Goal: Task Accomplishment & Management: Use online tool/utility

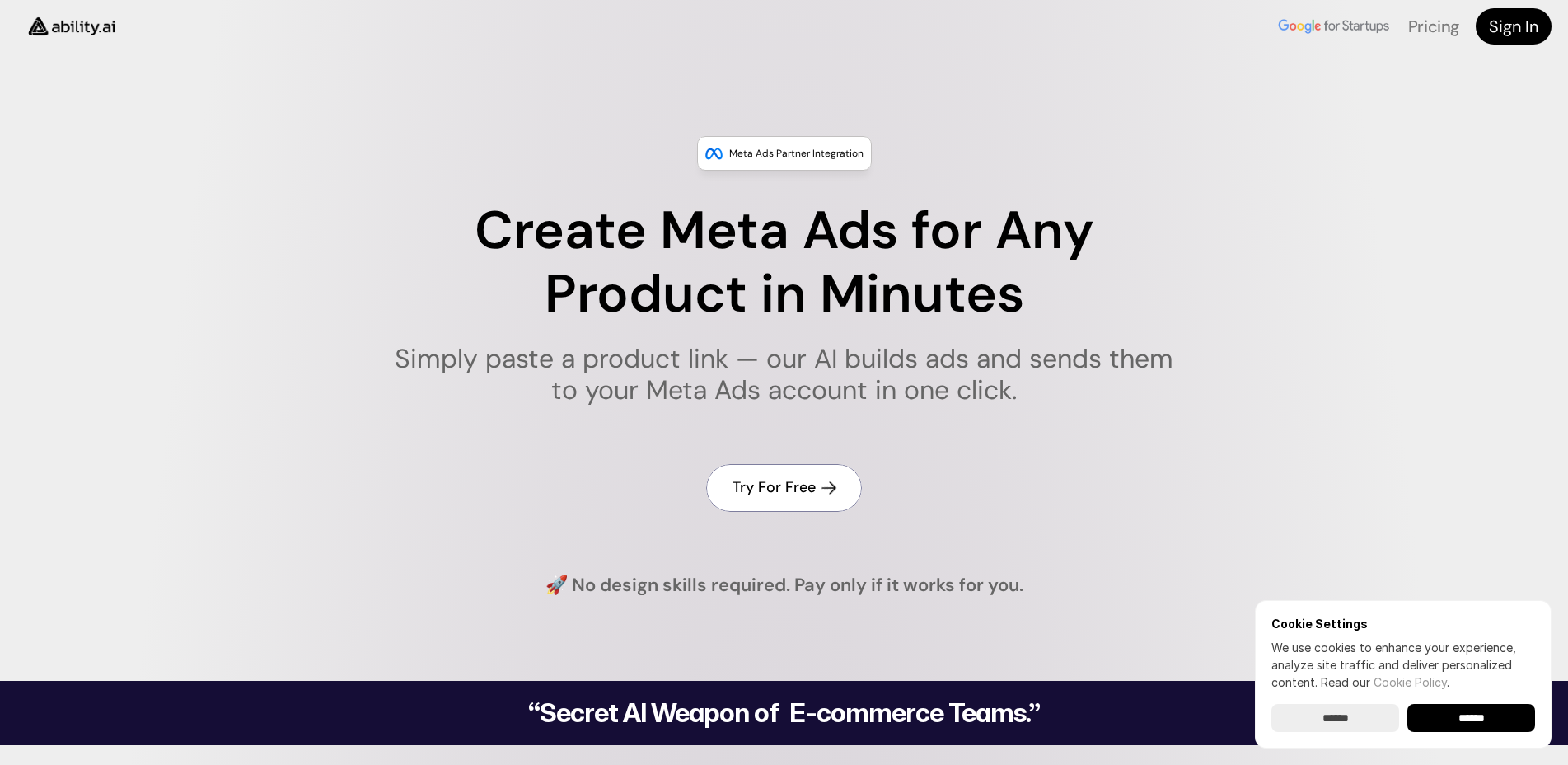
click at [774, 487] on h4 "Try For Free" at bounding box center [774, 487] width 83 height 21
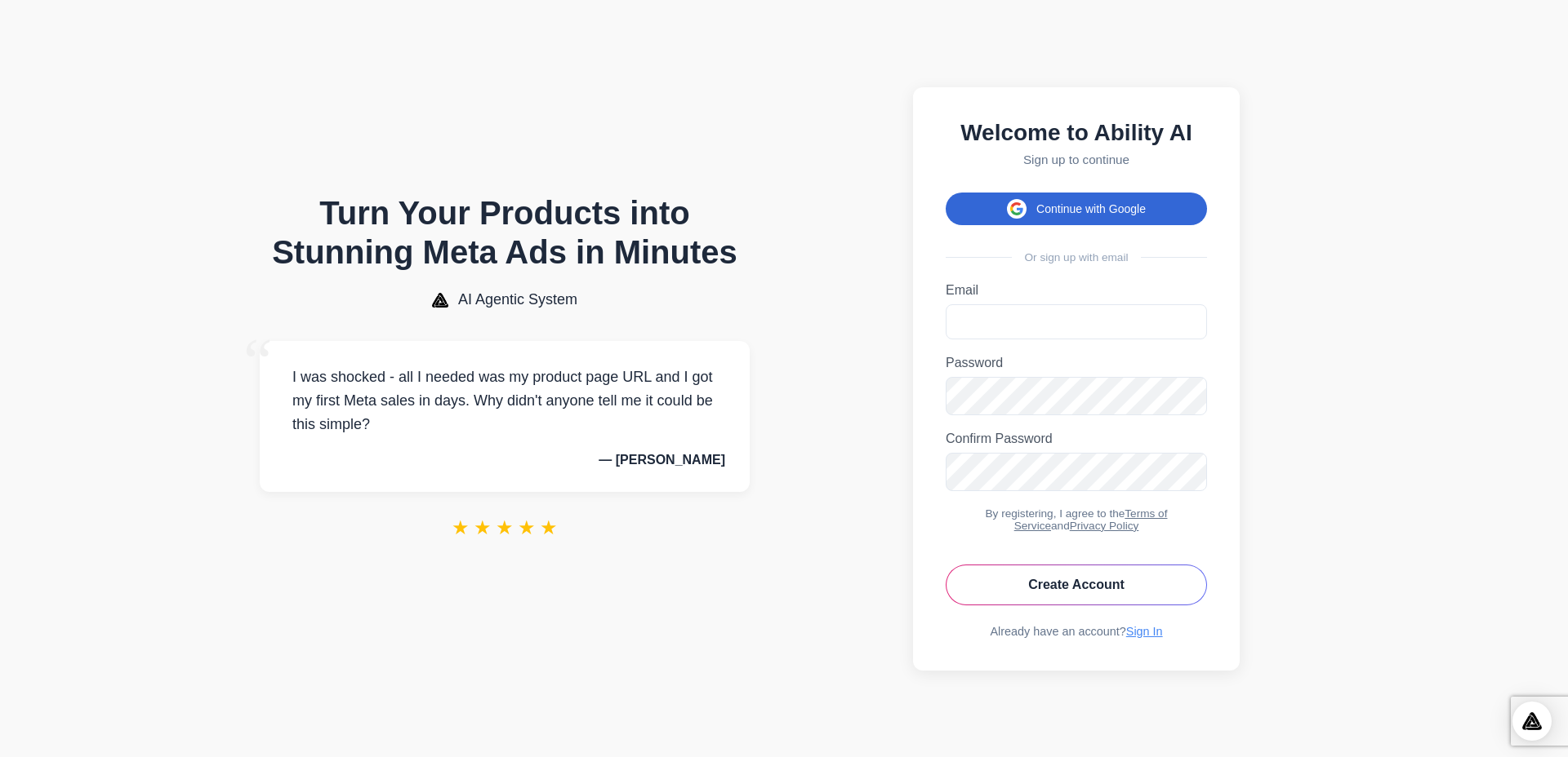
click at [1057, 203] on button "Continue with Google" at bounding box center [1076, 208] width 261 height 32
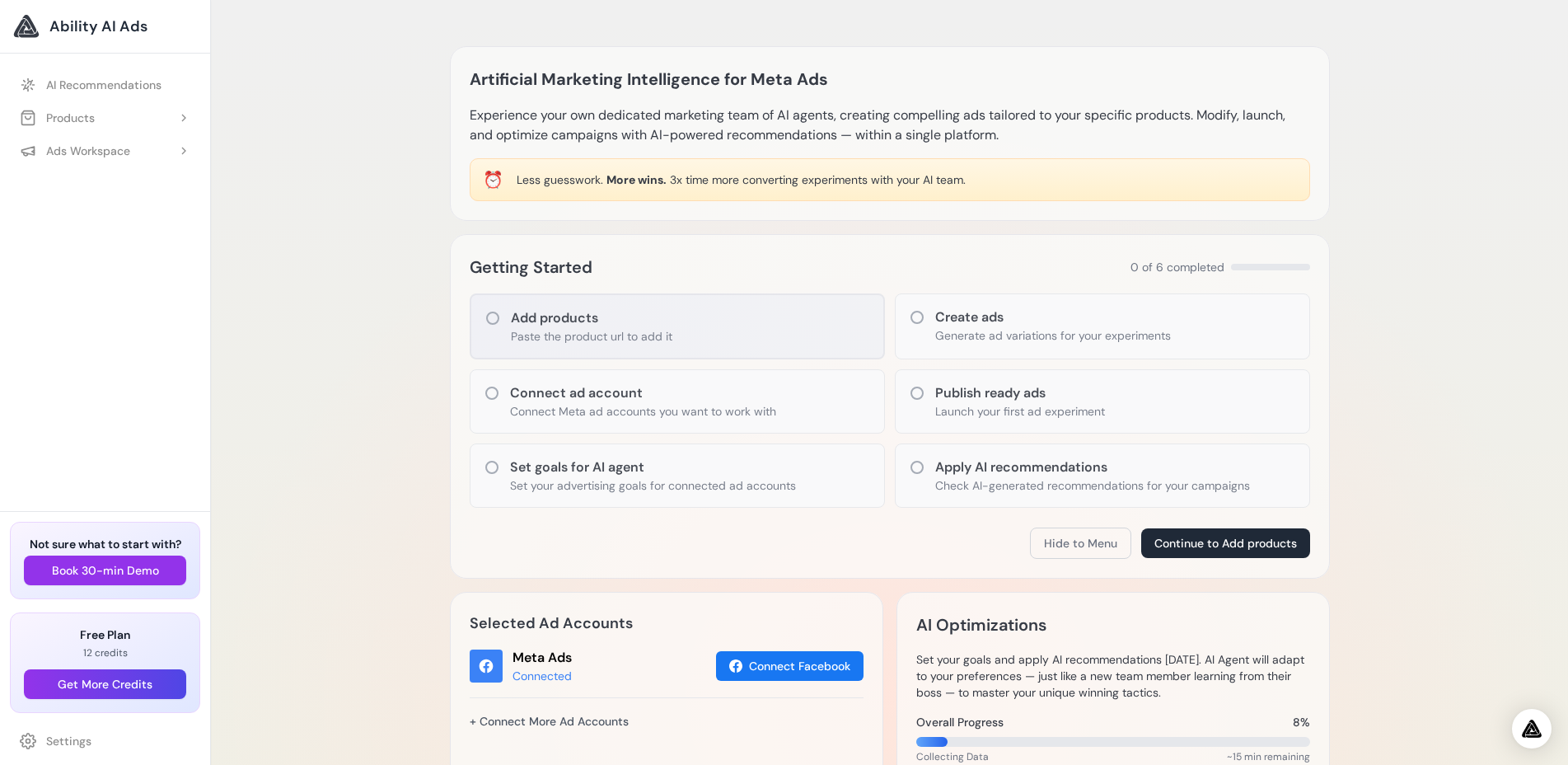
click at [599, 328] on h3 "Add products" at bounding box center [591, 319] width 161 height 20
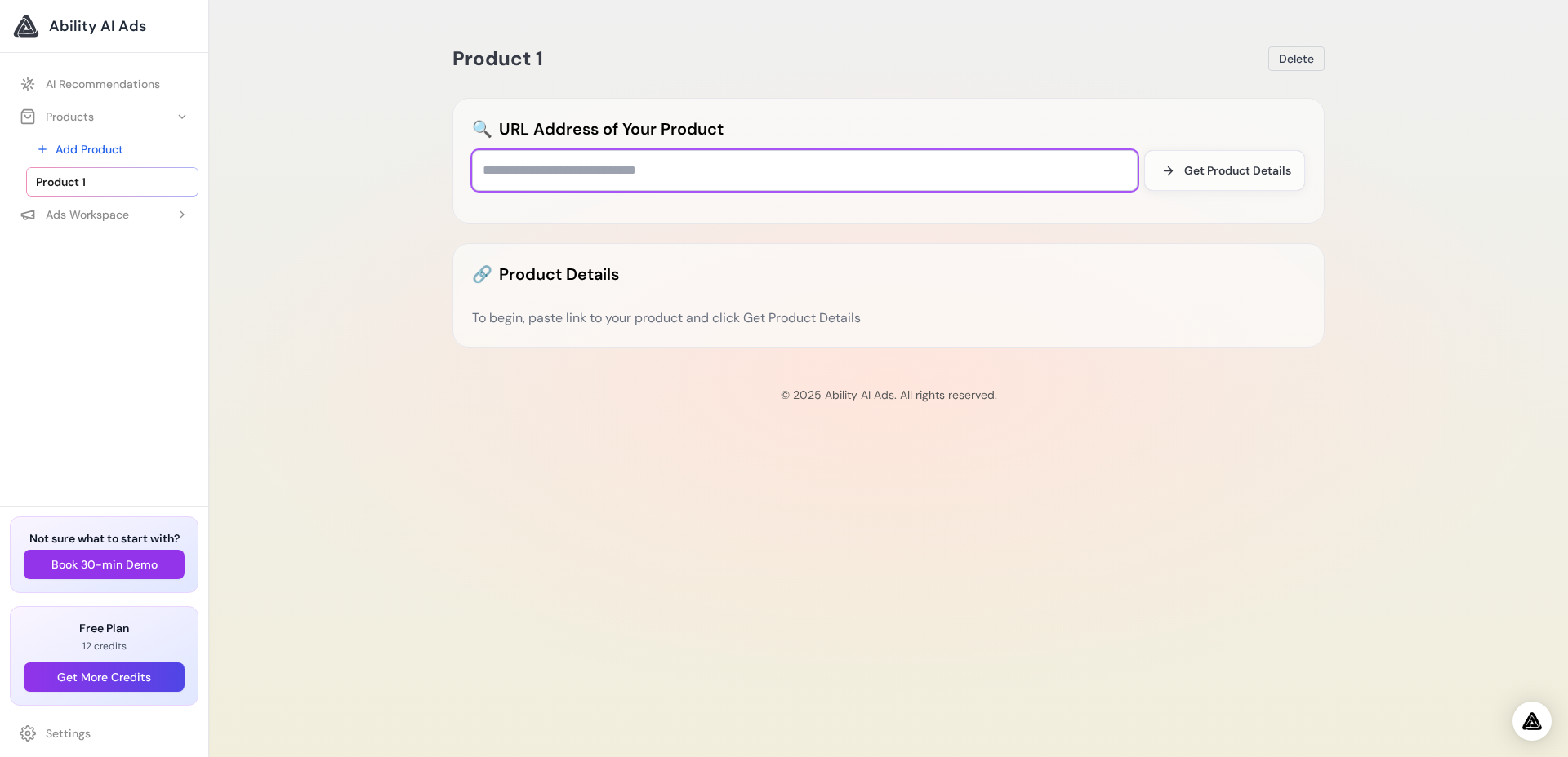
click at [578, 172] on input "text" at bounding box center [804, 170] width 666 height 40
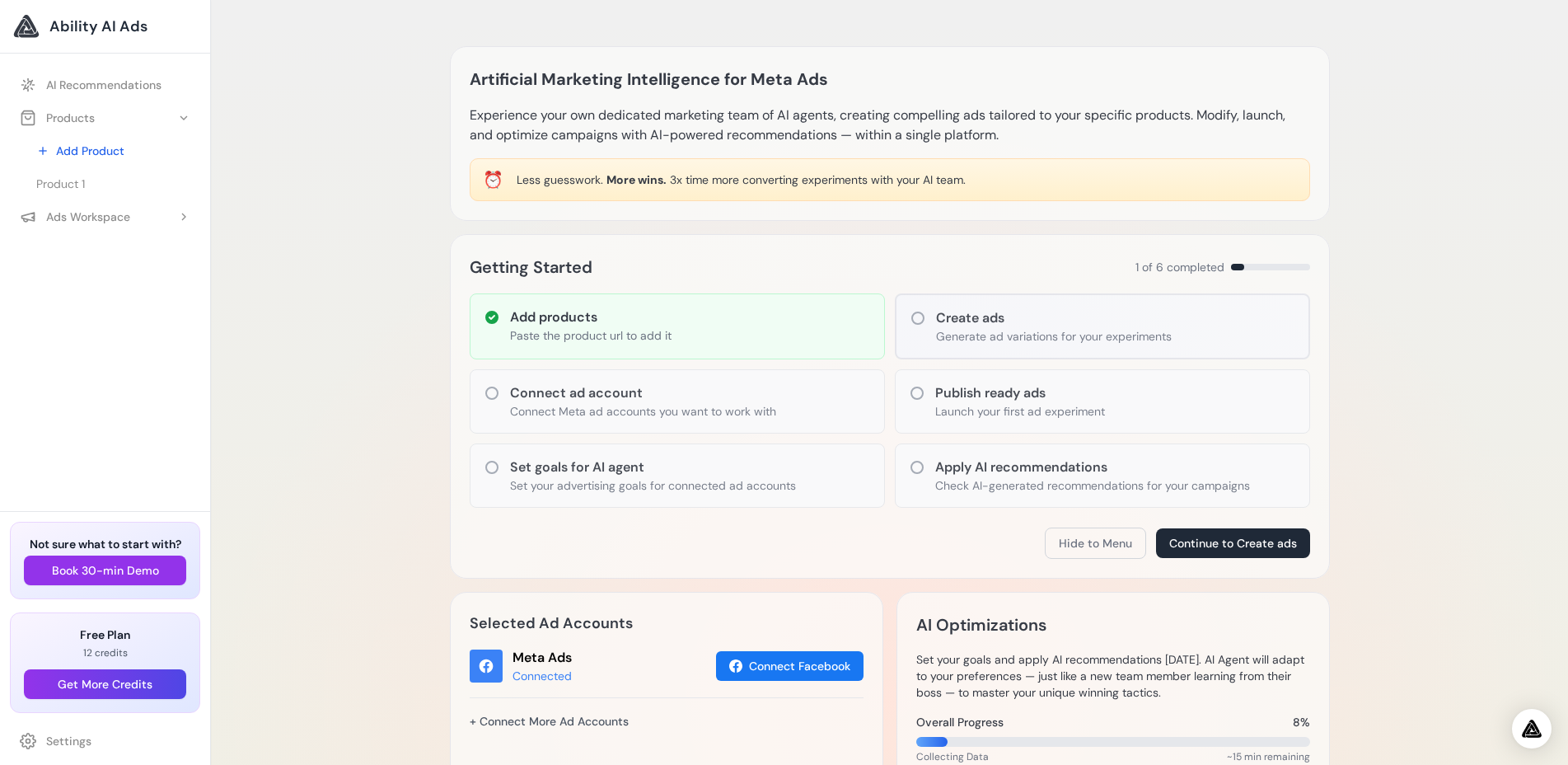
scroll to position [168, 0]
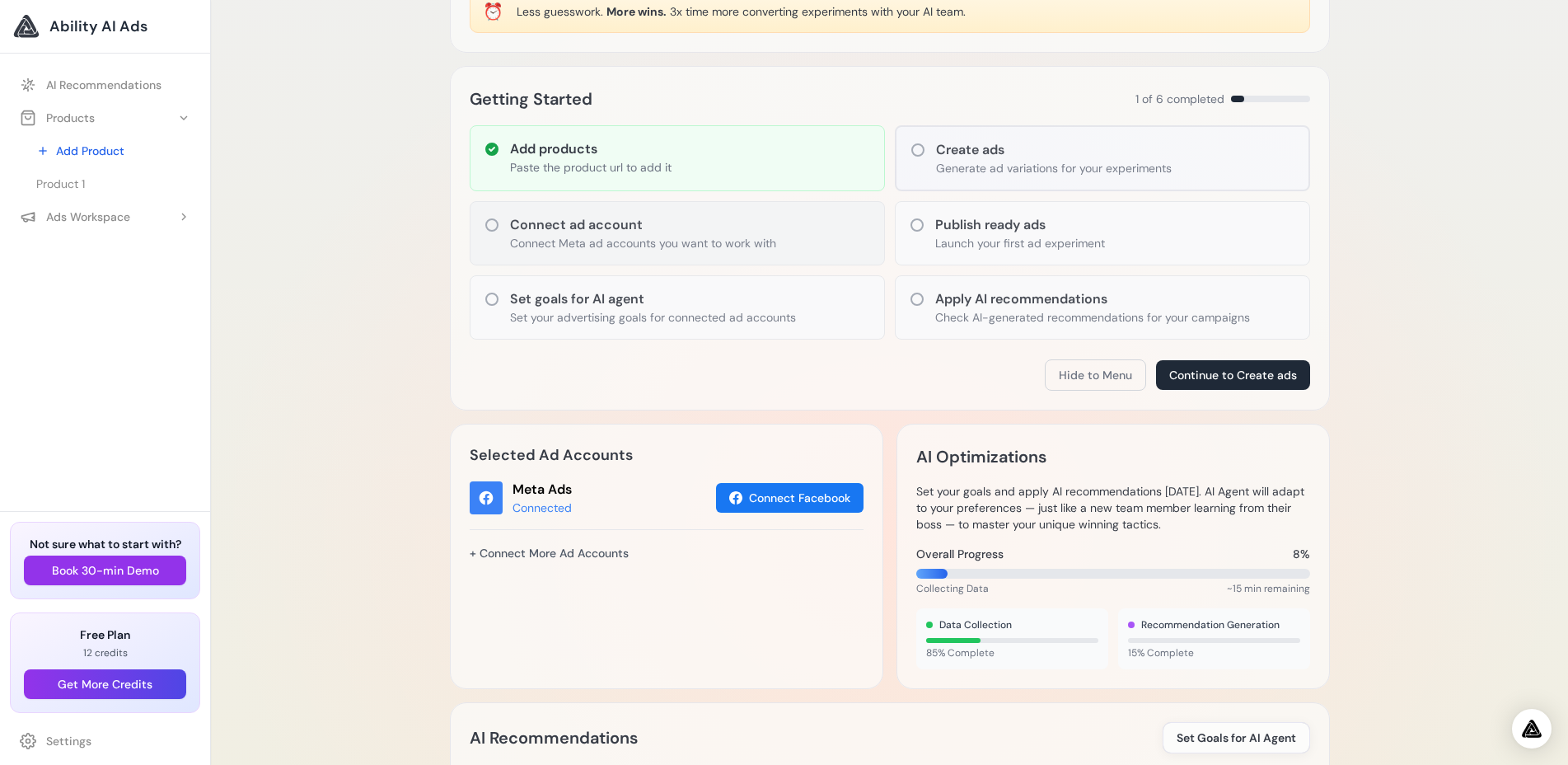
click at [642, 240] on p "Connect Meta ad accounts you want to work with" at bounding box center [643, 243] width 267 height 16
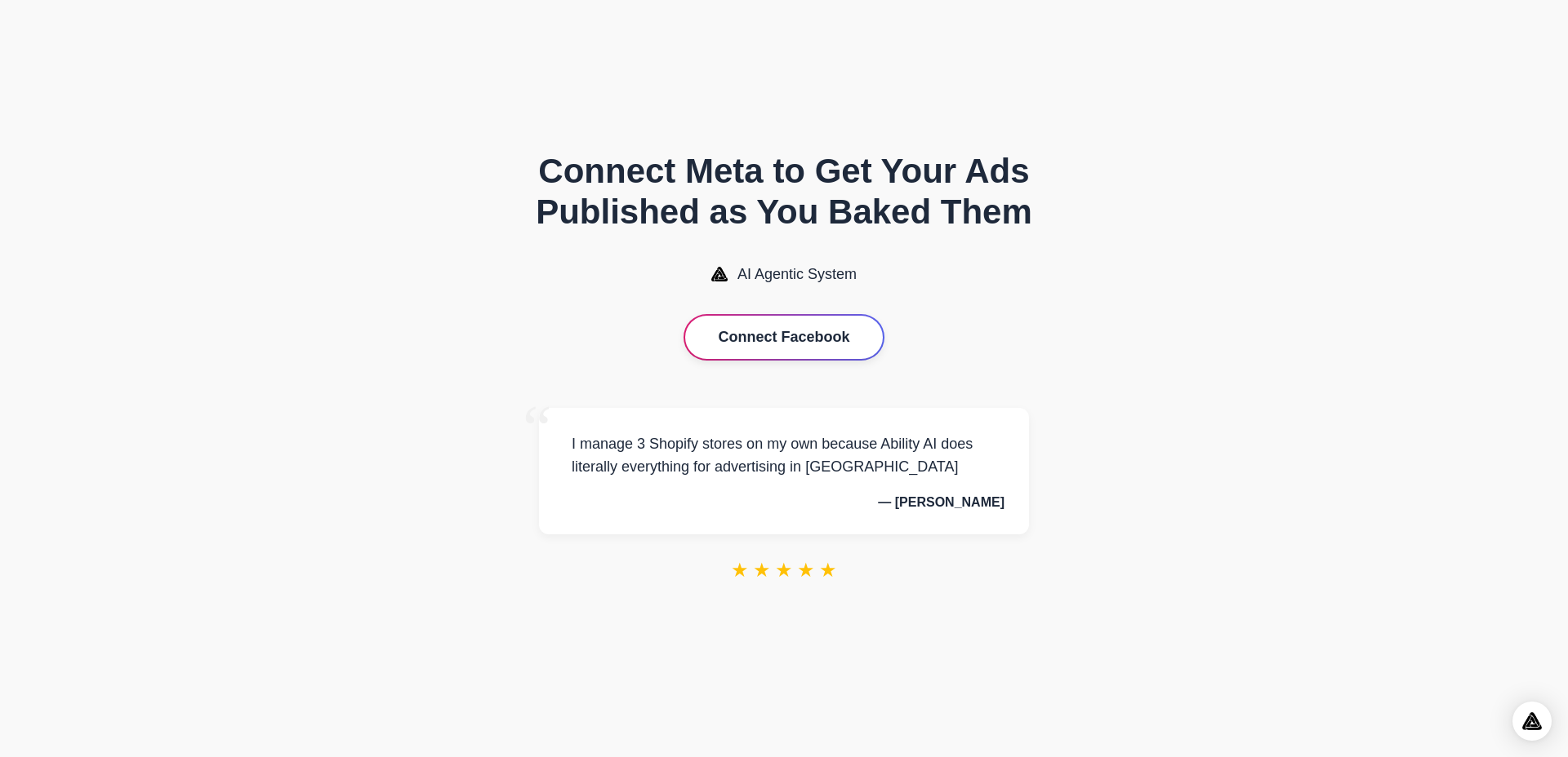
click at [778, 330] on button "Connect Facebook" at bounding box center [783, 338] width 197 height 43
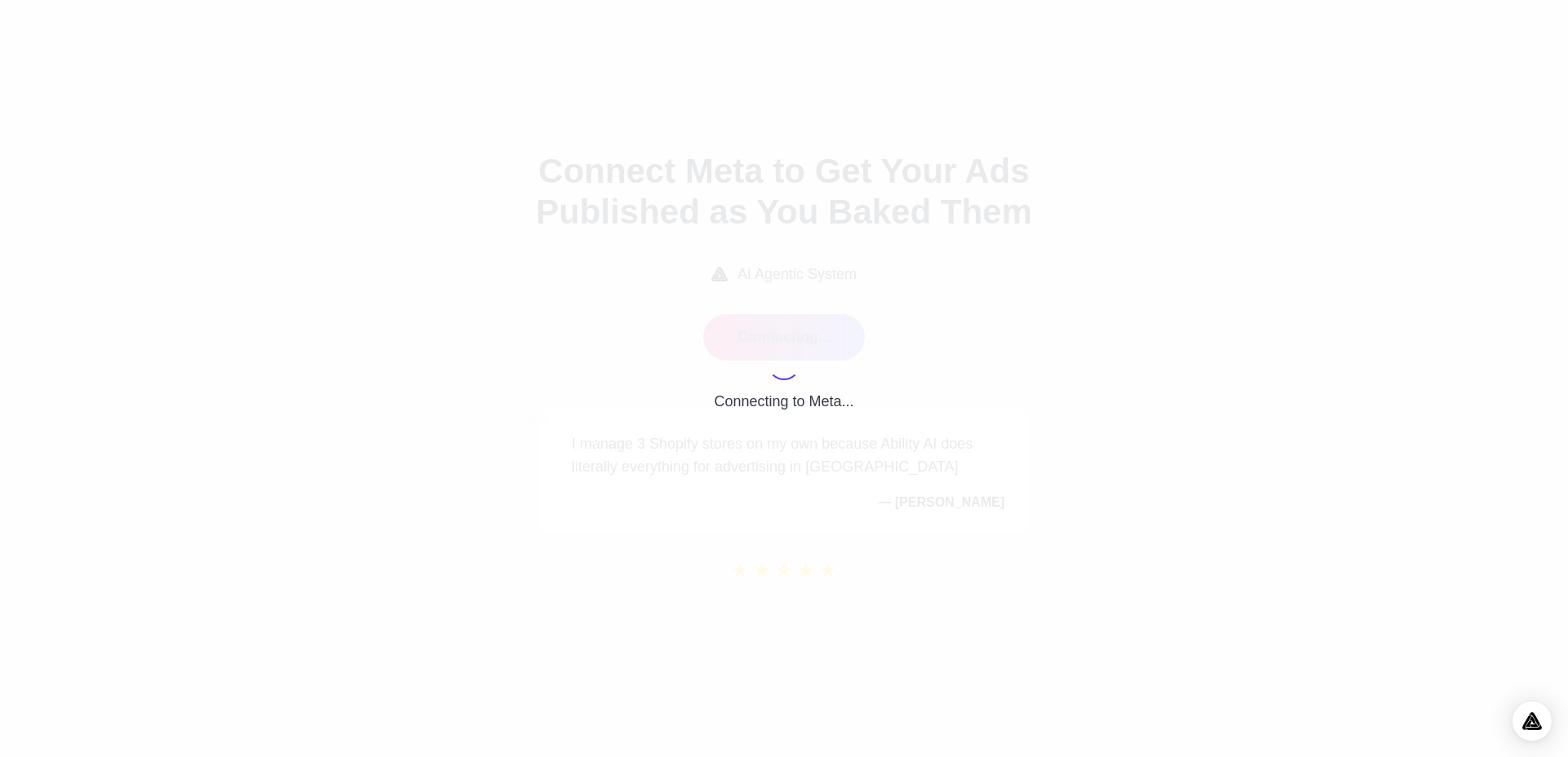
click at [1545, 40] on div "Connecting to Meta..." at bounding box center [784, 378] width 1568 height 757
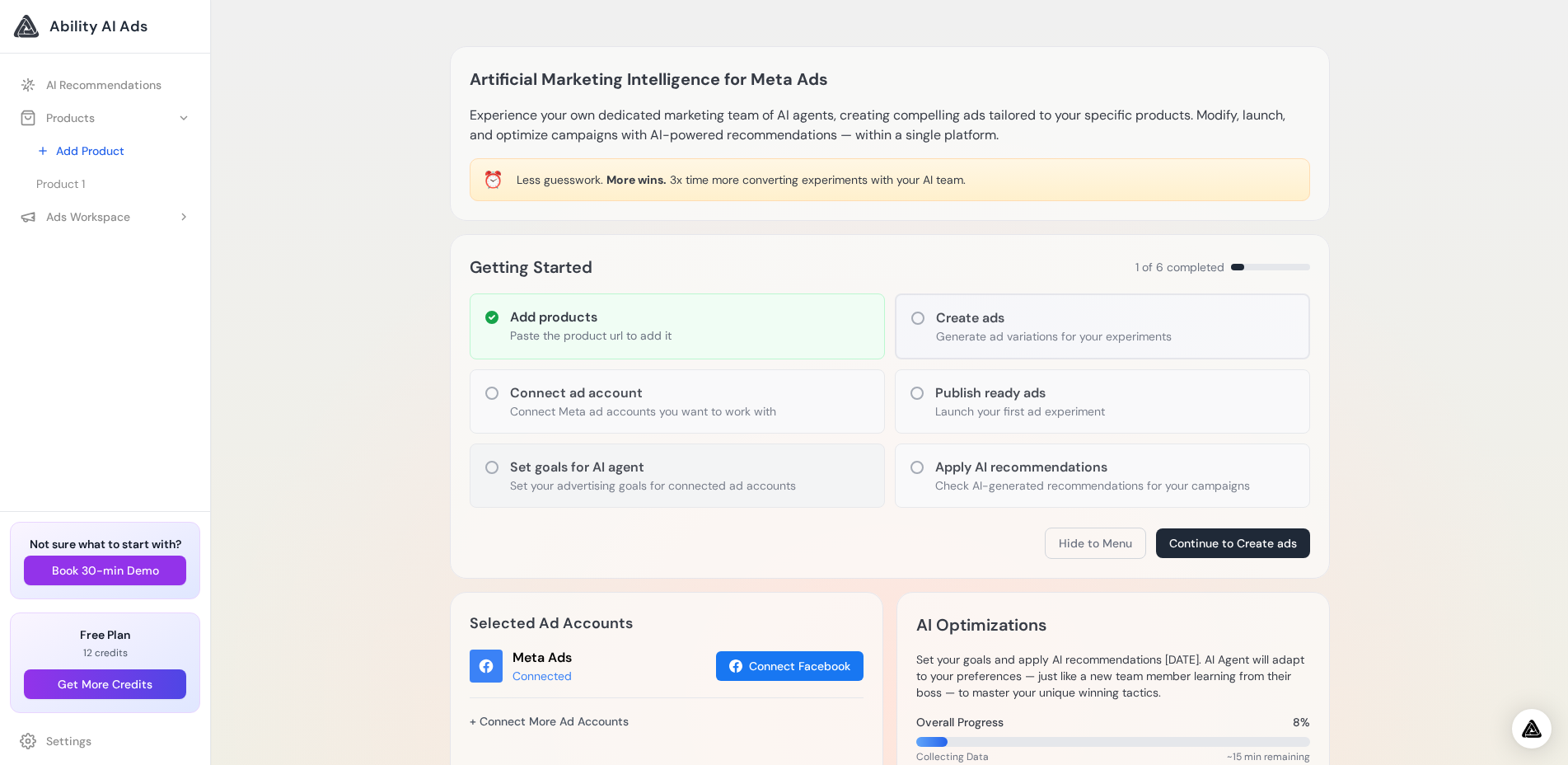
click at [583, 476] on h3 "Set goals for AI agent" at bounding box center [652, 467] width 286 height 20
click at [1035, 327] on h3 "Create ads" at bounding box center [1054, 319] width 236 height 20
